Goal: Navigation & Orientation: Find specific page/section

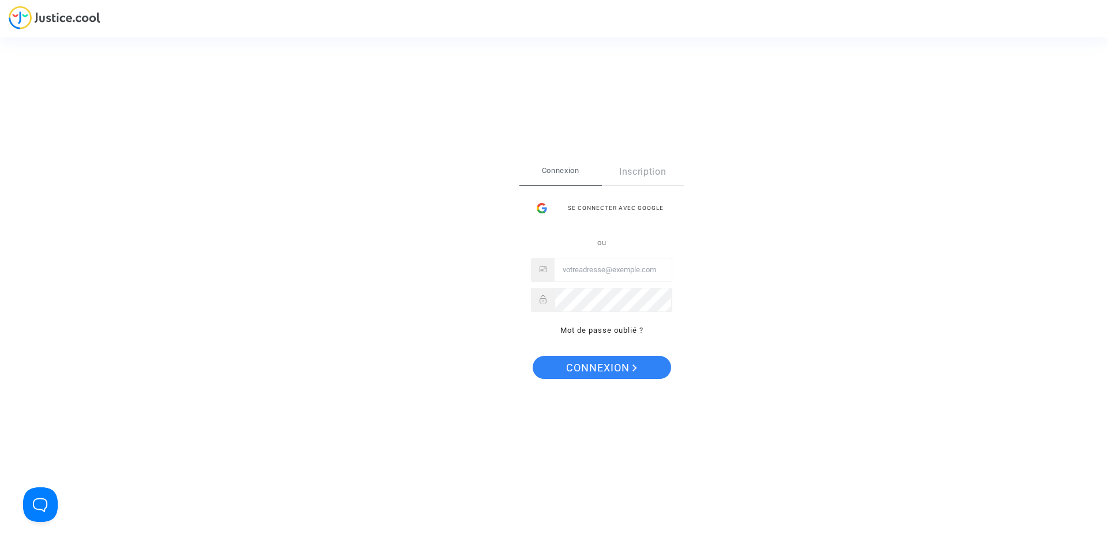
type input "[EMAIL_ADDRESS][DOMAIN_NAME]"
click at [588, 366] on span "Connexion" at bounding box center [601, 368] width 71 height 24
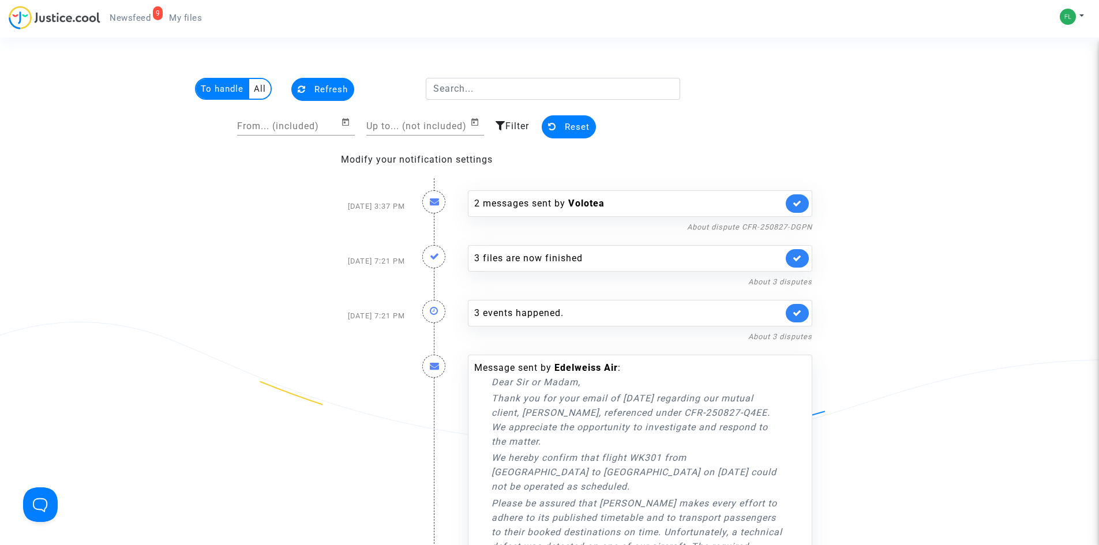
click at [147, 13] on span "Newsfeed" at bounding box center [130, 18] width 41 height 10
